Goal: Task Accomplishment & Management: Manage account settings

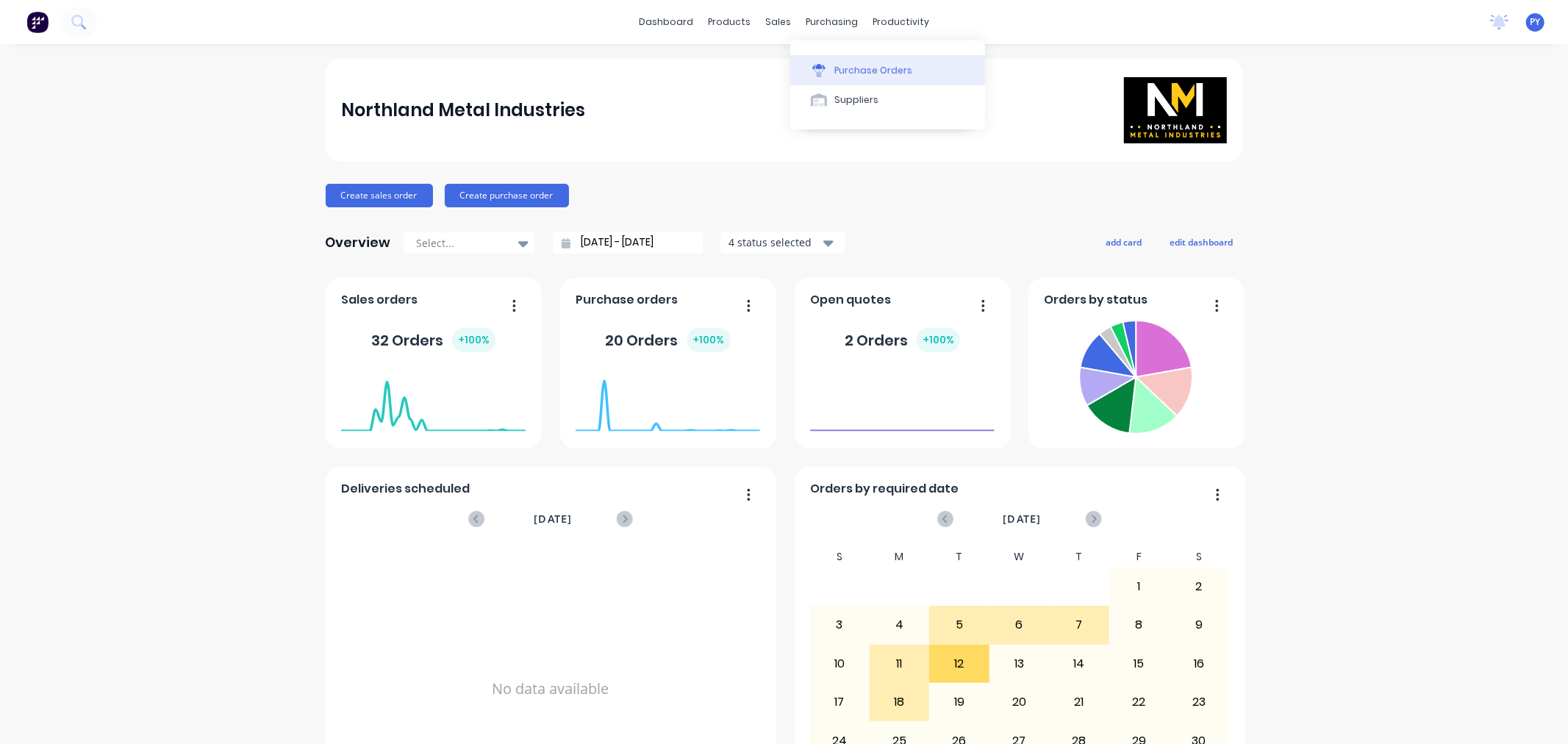
click at [849, 71] on div "Purchase Orders" at bounding box center [873, 70] width 78 height 13
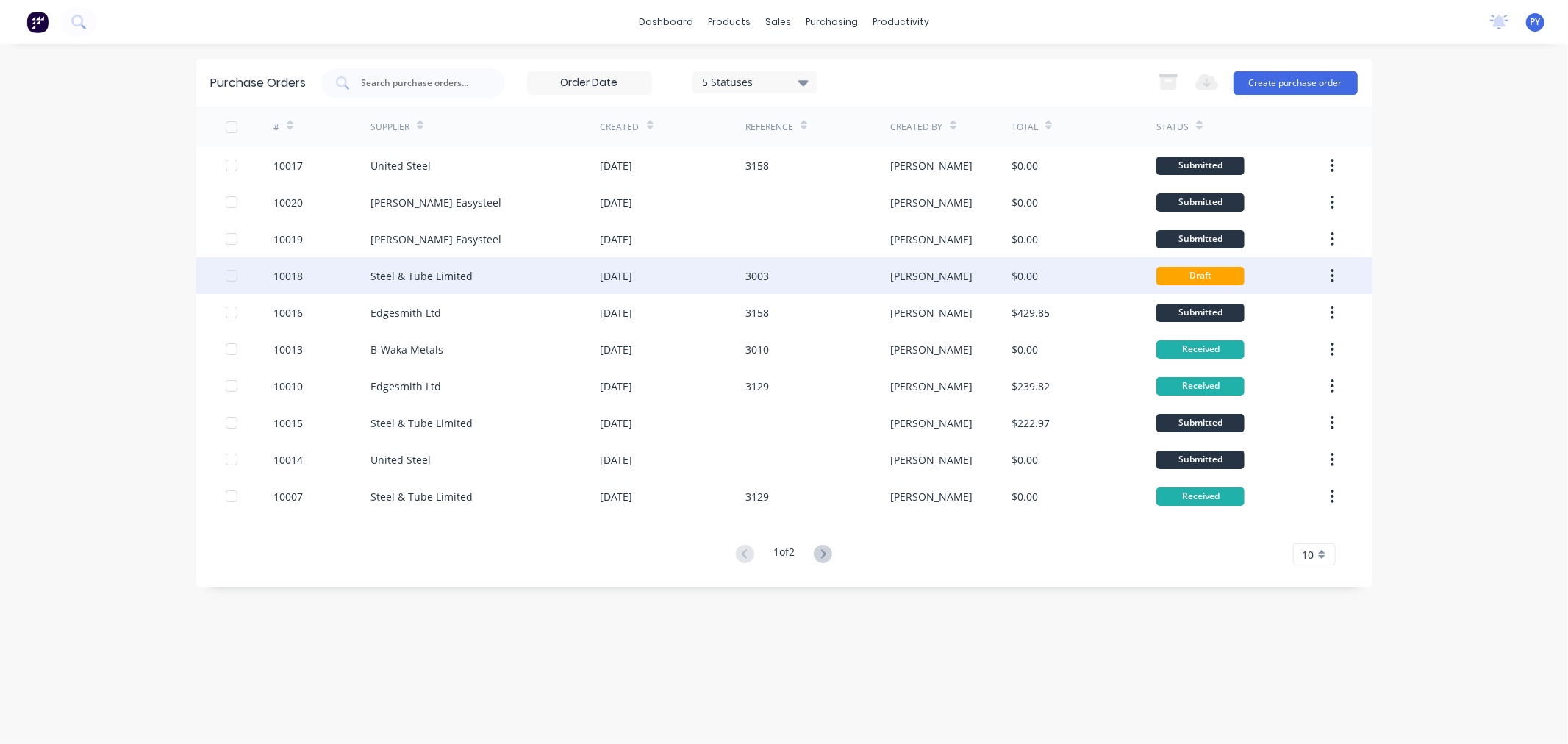
click at [435, 274] on div "Steel & Tube Limited" at bounding box center [421, 276] width 102 height 15
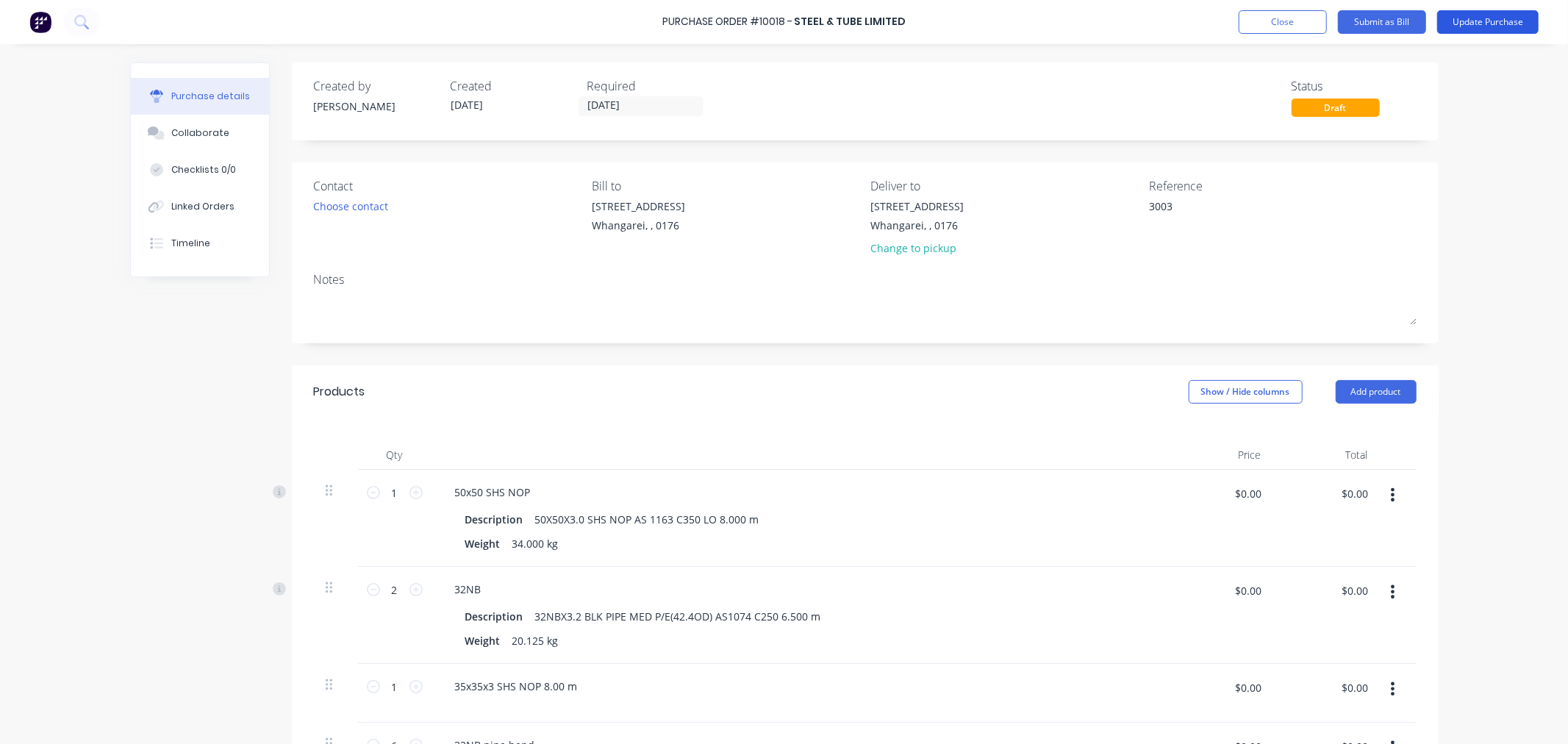
click at [1489, 23] on button "Update Purchase" at bounding box center [1488, 21] width 101 height 23
click at [1490, 17] on button "Update Purchase" at bounding box center [1488, 21] width 101 height 23
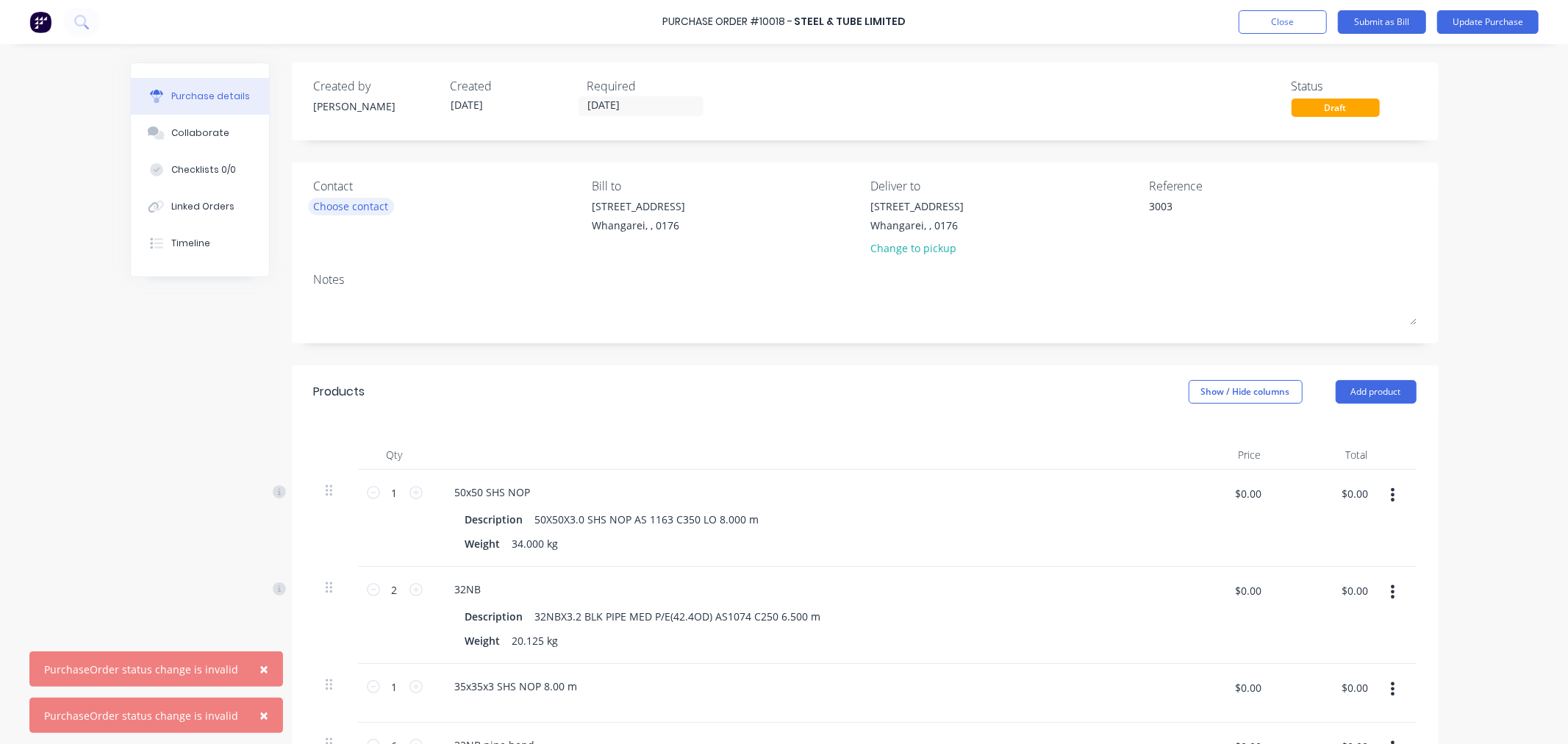
click at [342, 203] on div "Choose contact" at bounding box center [351, 206] width 75 height 15
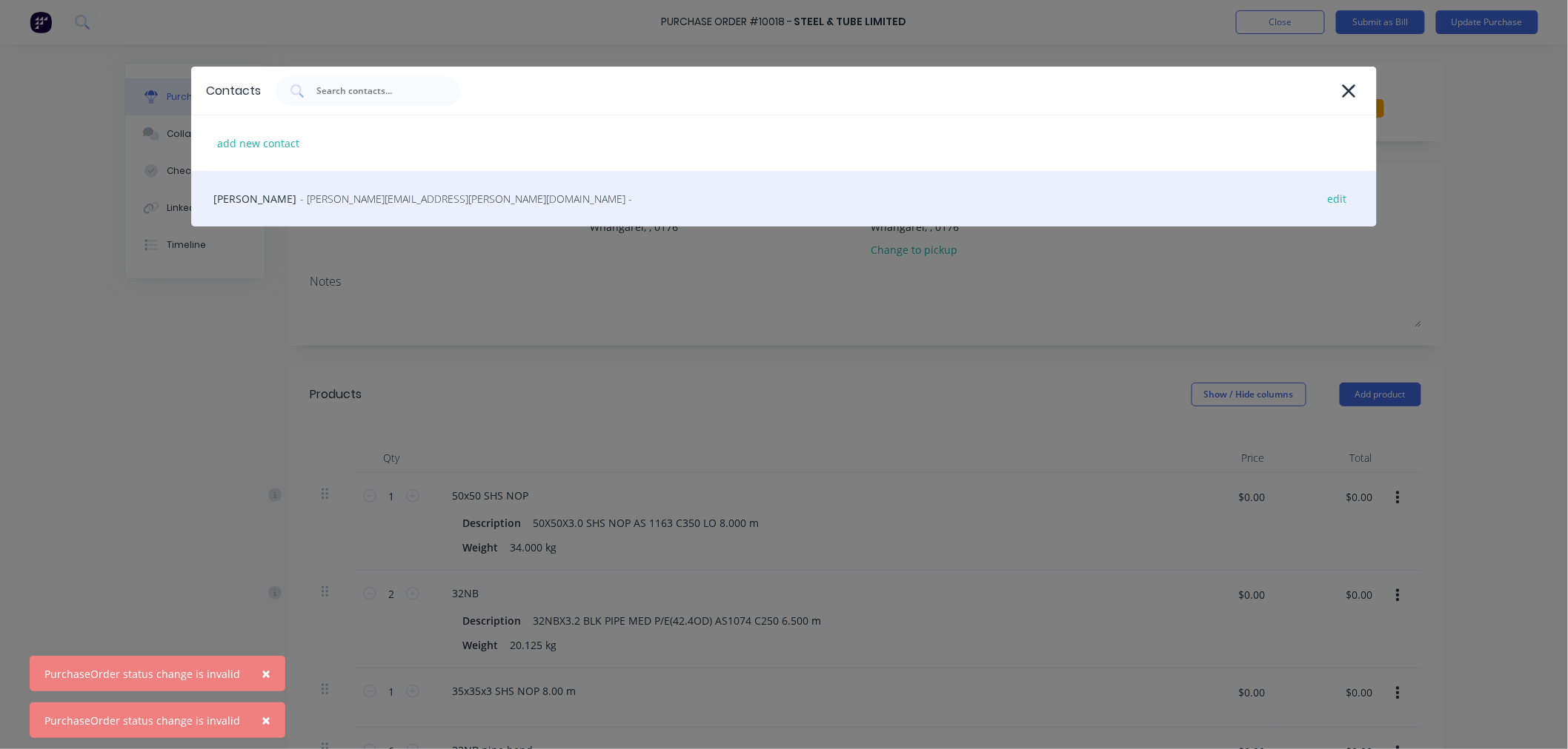
click at [346, 198] on span "- [PERSON_NAME][EMAIL_ADDRESS][PERSON_NAME][DOMAIN_NAME] -" at bounding box center [466, 199] width 332 height 16
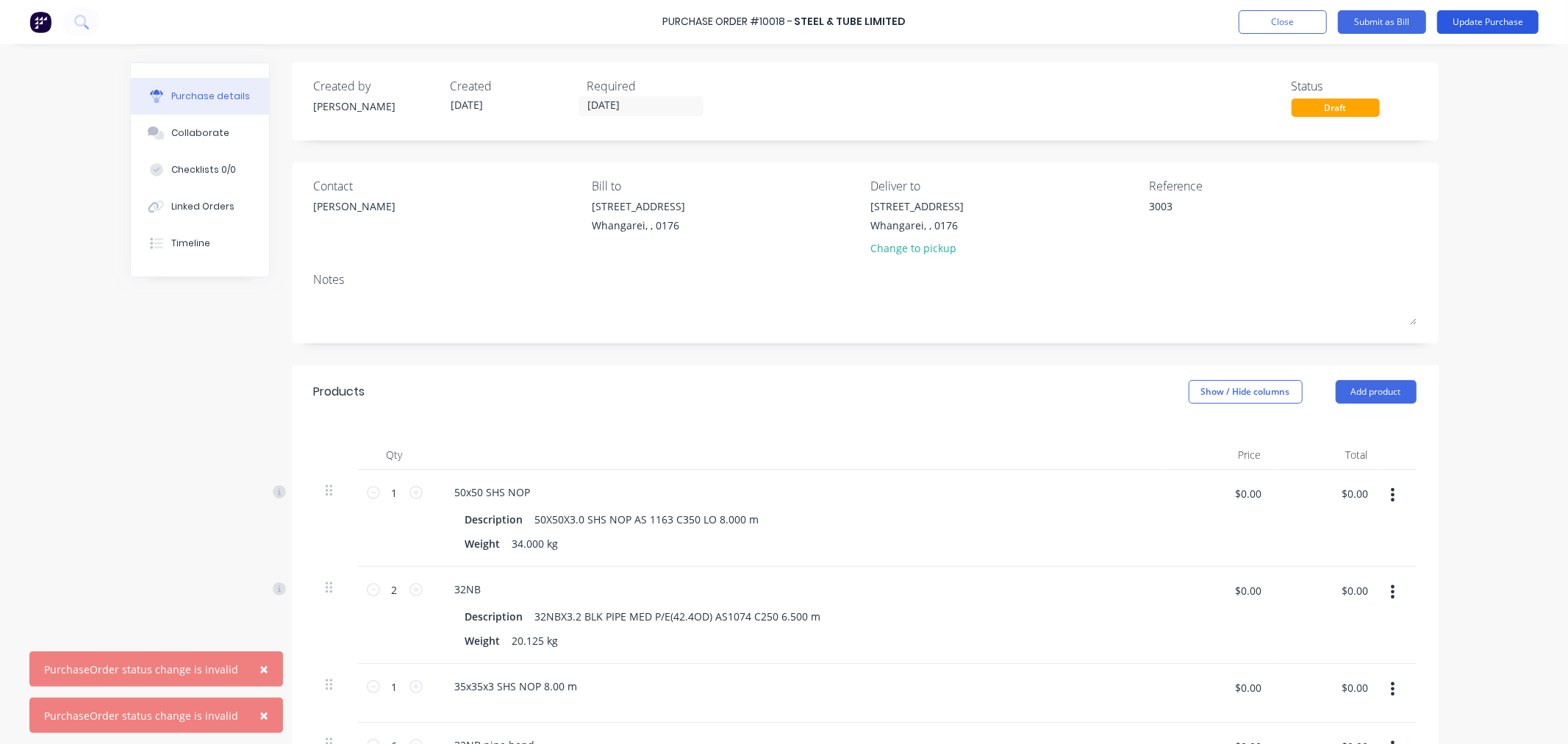
click at [1491, 23] on button "Update Purchase" at bounding box center [1488, 21] width 101 height 23
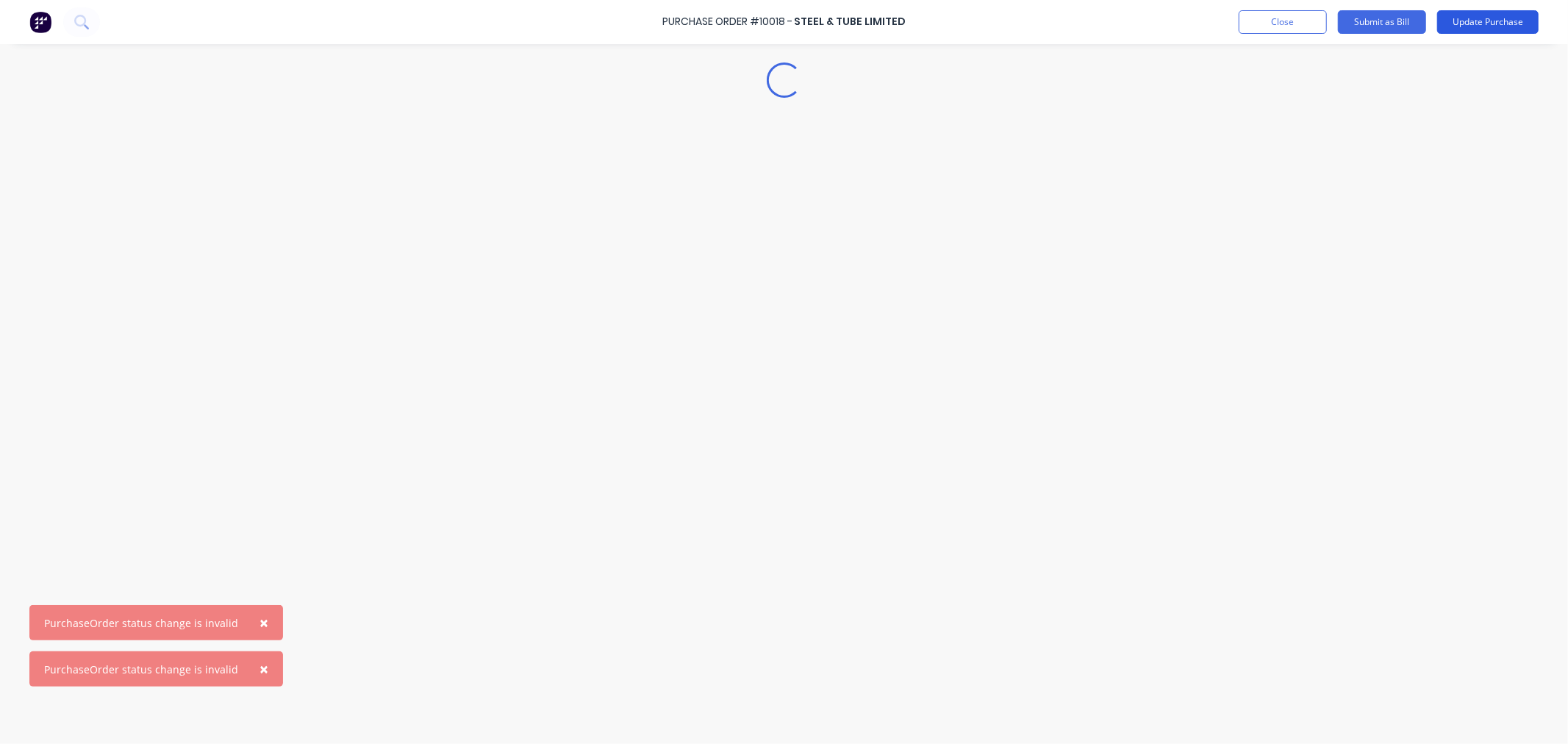
type textarea "x"
